Goal: Transaction & Acquisition: Purchase product/service

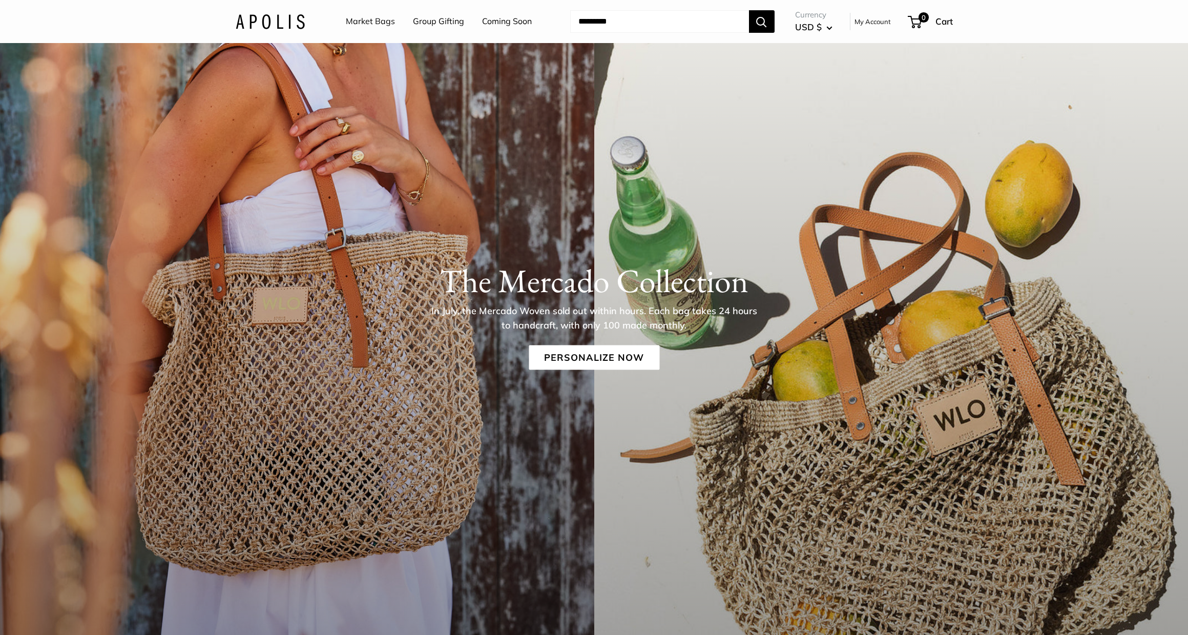
scroll to position [147, 0]
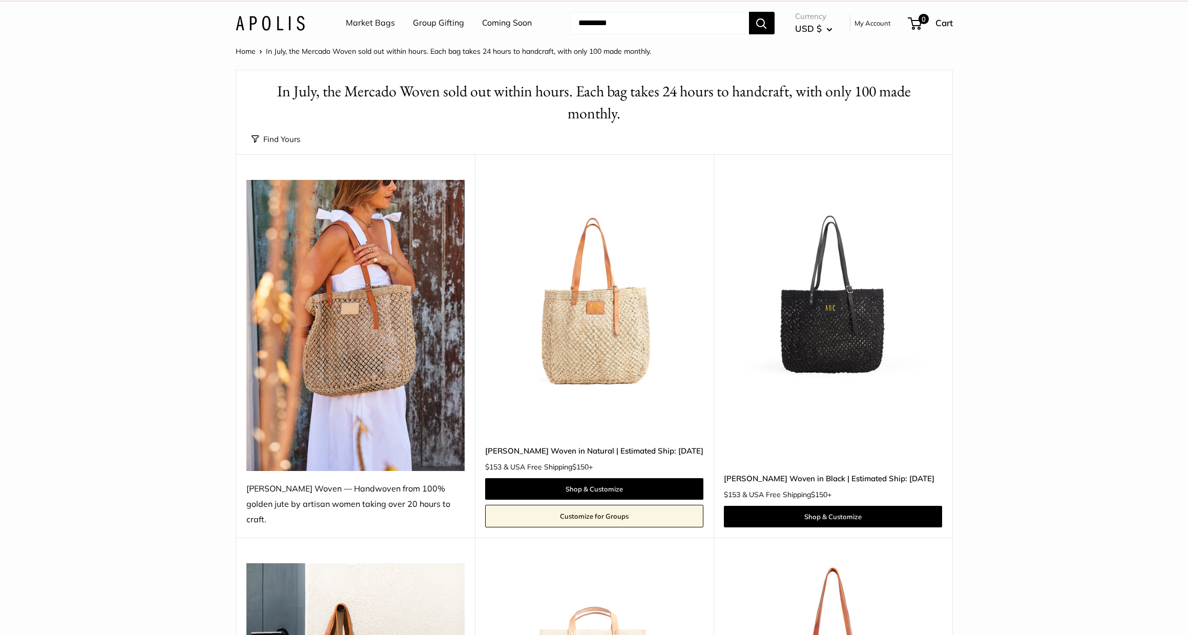
scroll to position [13, 0]
click at [0, 0] on img at bounding box center [0, 0] width 0 height 0
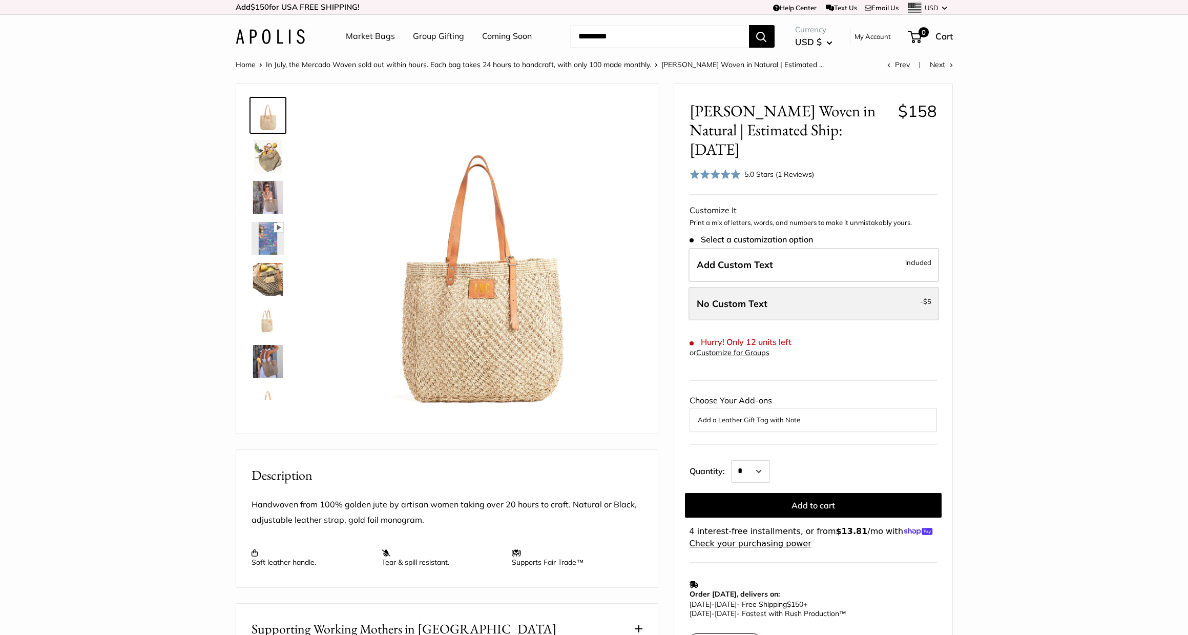
click at [750, 298] on span "No Custom Text" at bounding box center [731, 304] width 71 height 12
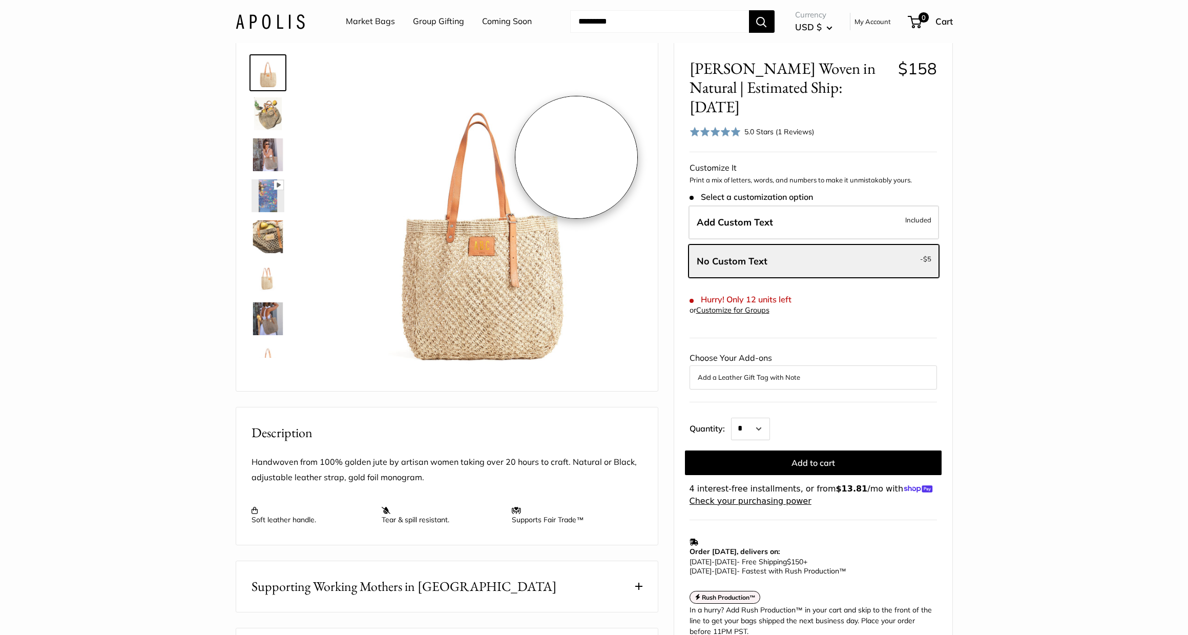
scroll to position [43, 0]
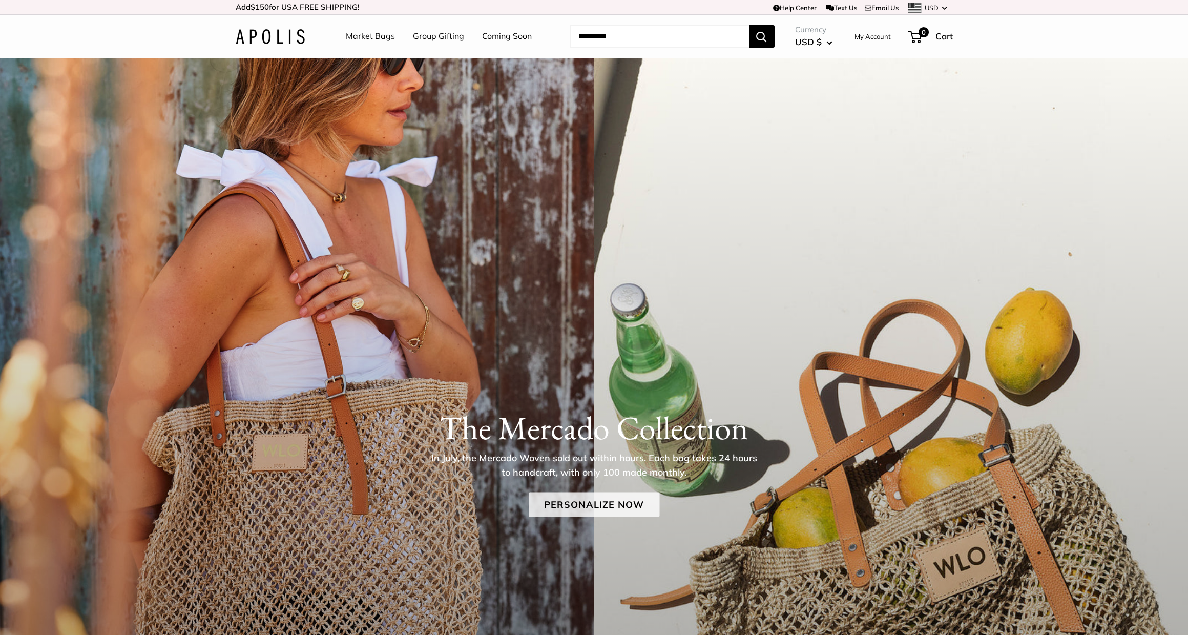
click at [587, 500] on link "Personalize Now" at bounding box center [594, 504] width 131 height 25
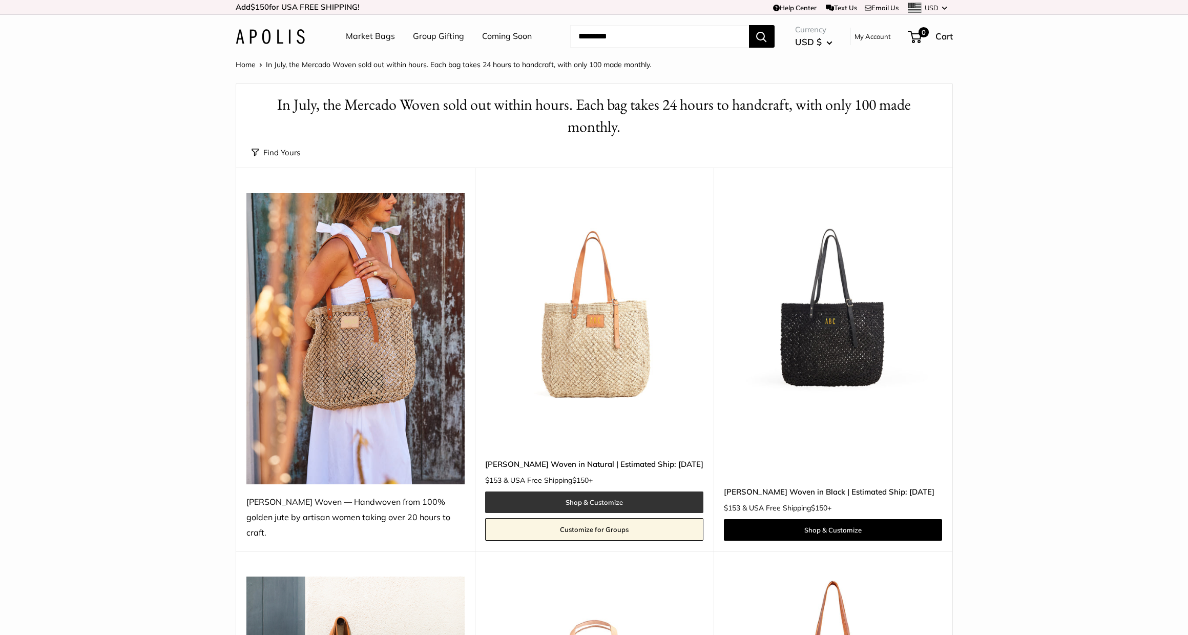
click at [598, 491] on link "Shop & Customize" at bounding box center [594, 502] width 218 height 22
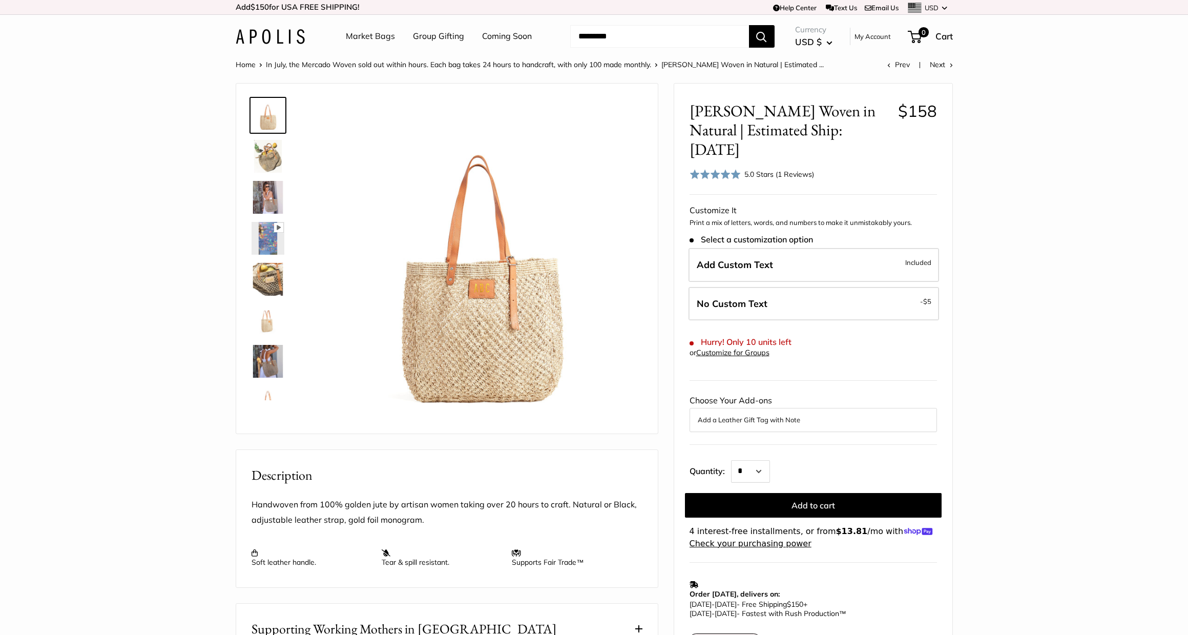
click at [767, 168] on div "5.0 Stars (1 Reviews)" at bounding box center [779, 173] width 70 height 11
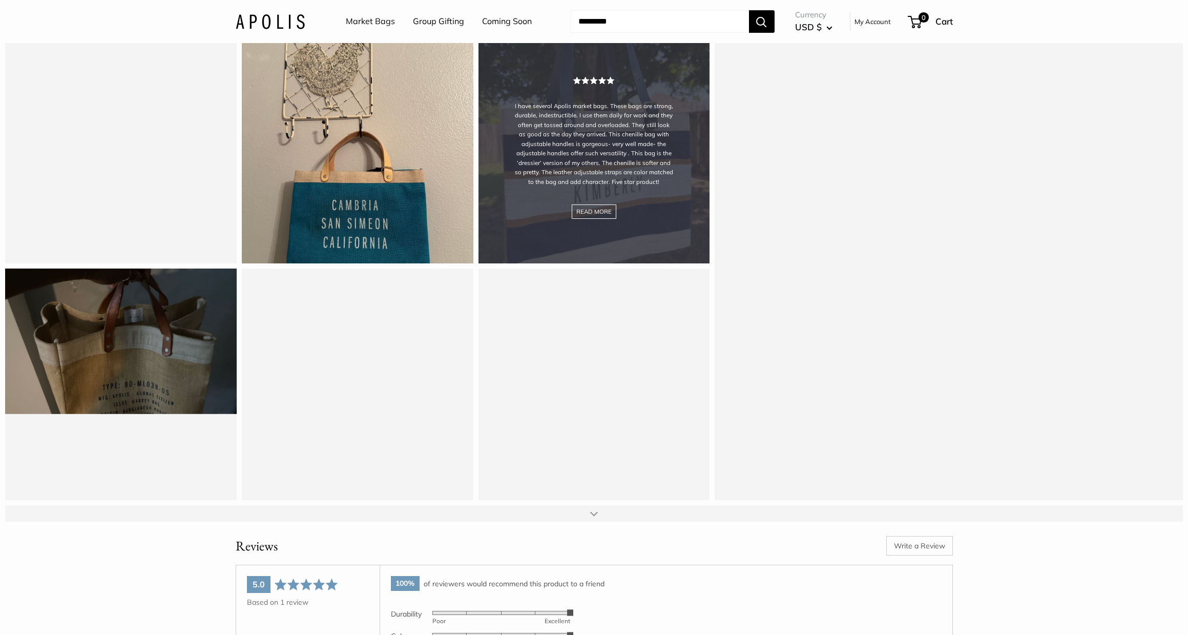
scroll to position [1301, 0]
